Goal: Task Accomplishment & Management: Use online tool/utility

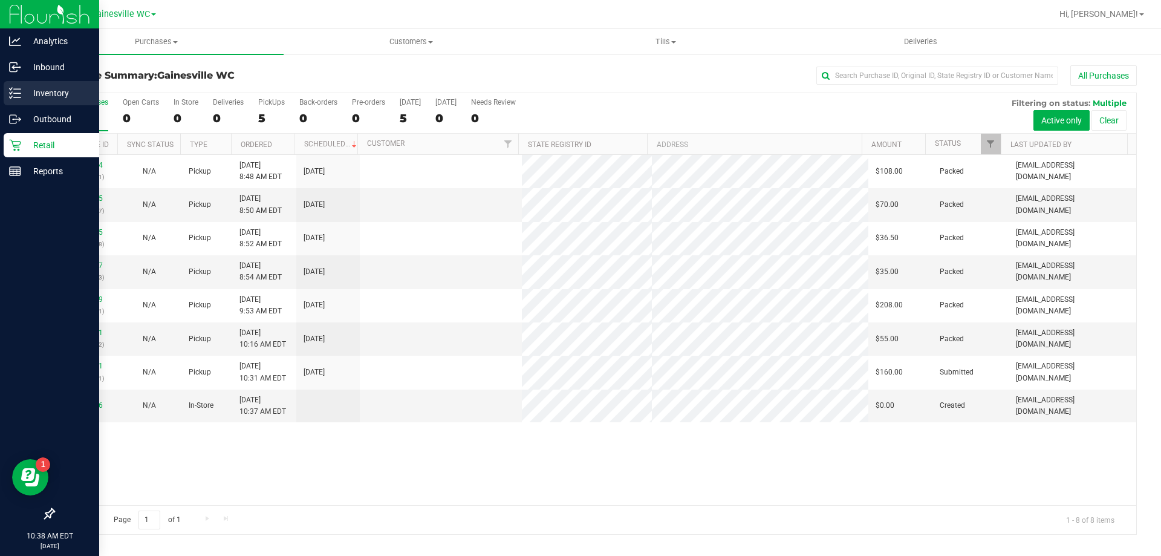
drag, startPoint x: 0, startPoint y: 0, endPoint x: 53, endPoint y: 102, distance: 115.0
click at [53, 102] on div "Inventory" at bounding box center [52, 93] width 96 height 24
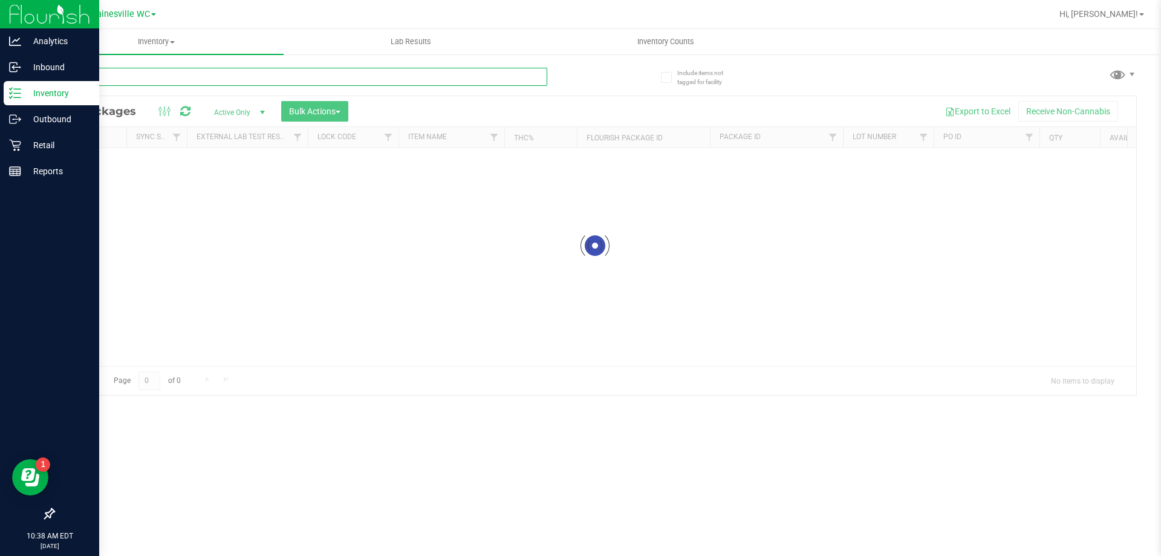
click at [267, 74] on div "Inventory All packages All inventory Waste log Create inventory Lab Results Inv…" at bounding box center [595, 292] width 1132 height 527
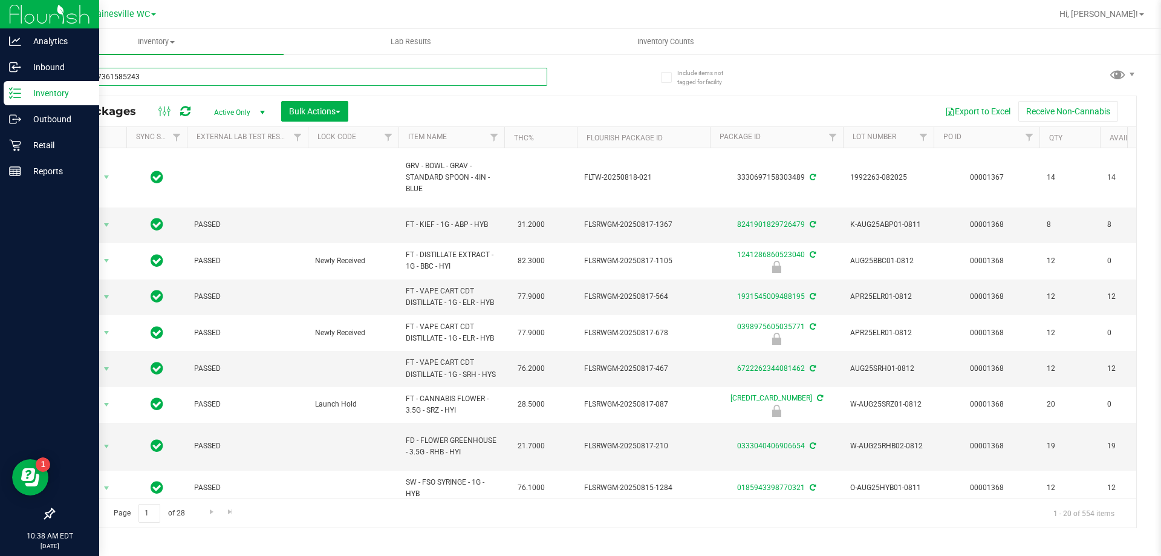
type input "8095357361585243"
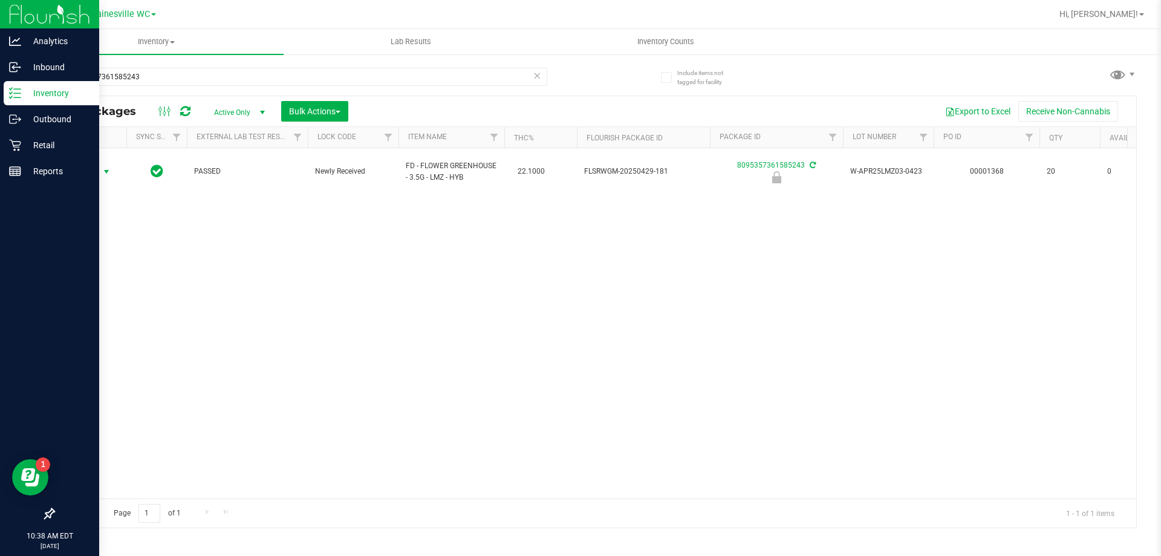
click at [100, 169] on span "select" at bounding box center [106, 171] width 15 height 17
click at [111, 301] on li "Unlock package" at bounding box center [105, 310] width 77 height 18
